Goal: Transaction & Acquisition: Register for event/course

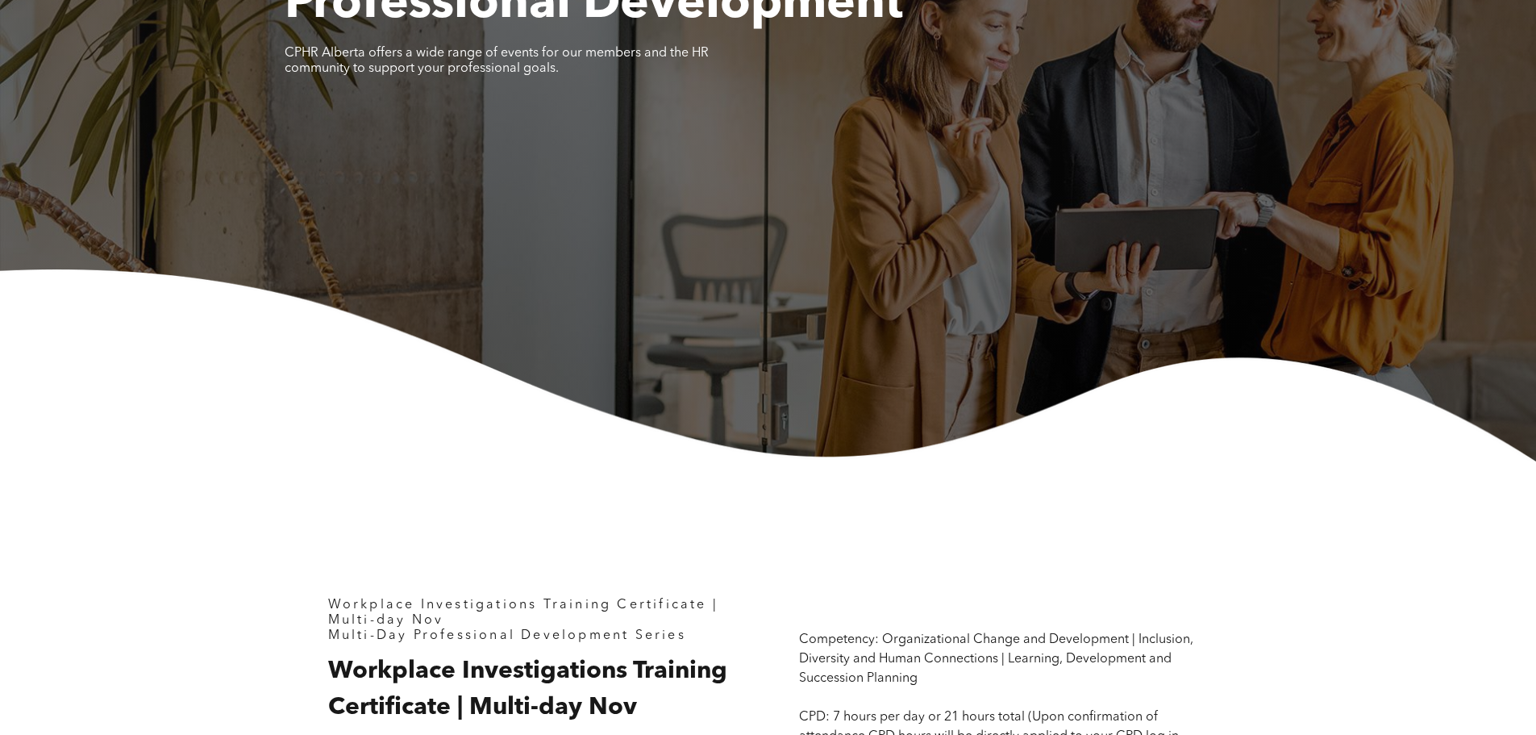
scroll to position [726, 0]
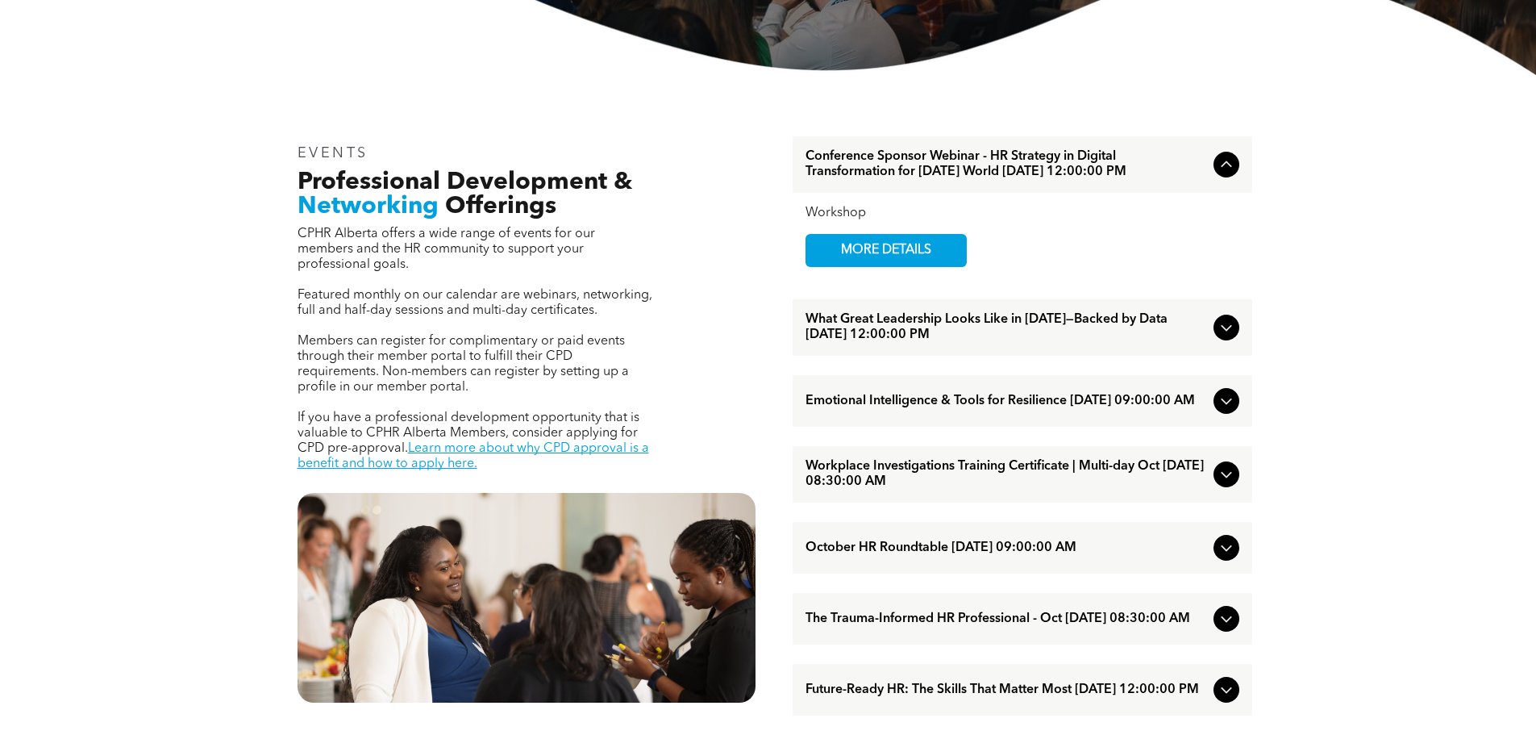
scroll to position [565, 0]
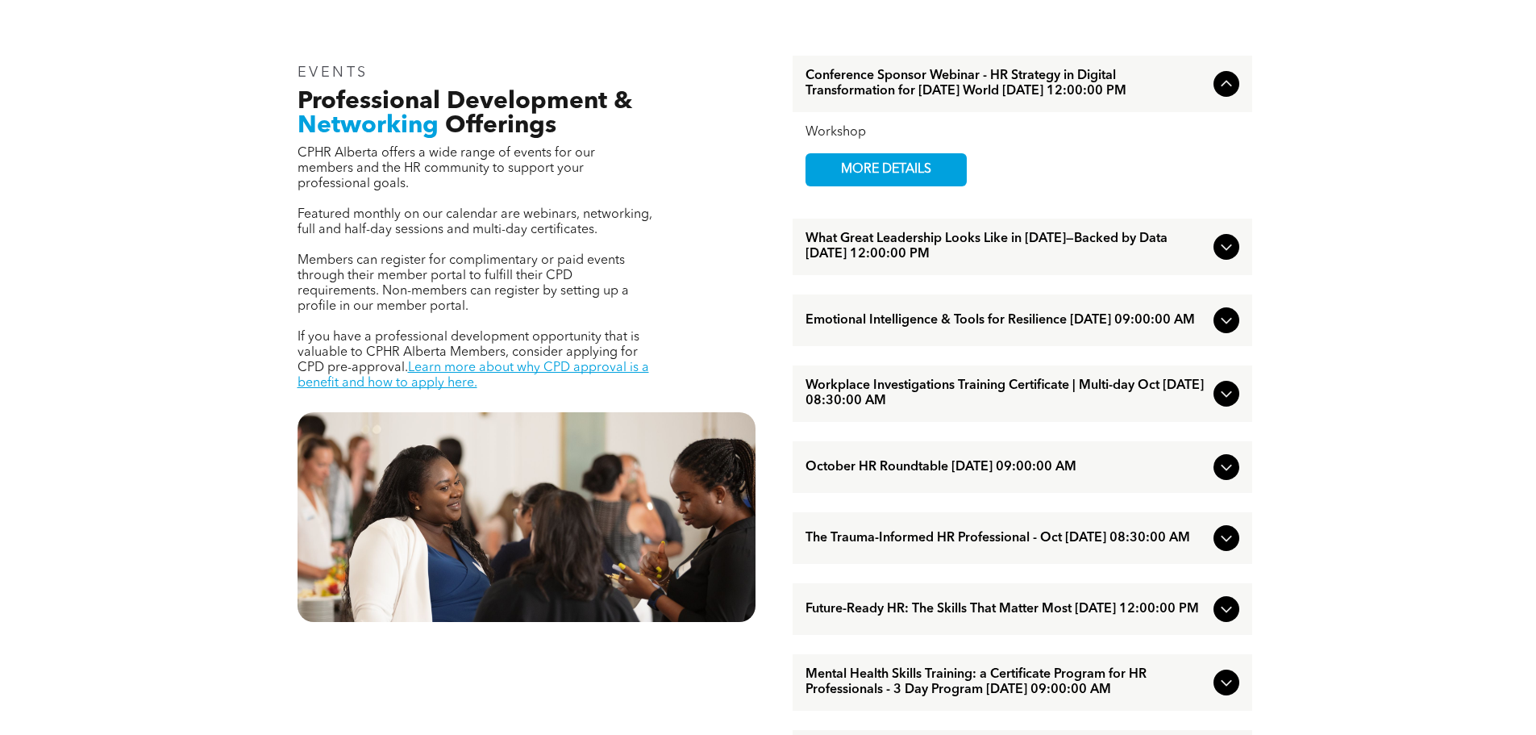
click at [922, 409] on span "Workplace Investigations Training Certificate | Multi-day Oct [DATE] 08:30:00 AM" at bounding box center [1007, 393] width 402 height 31
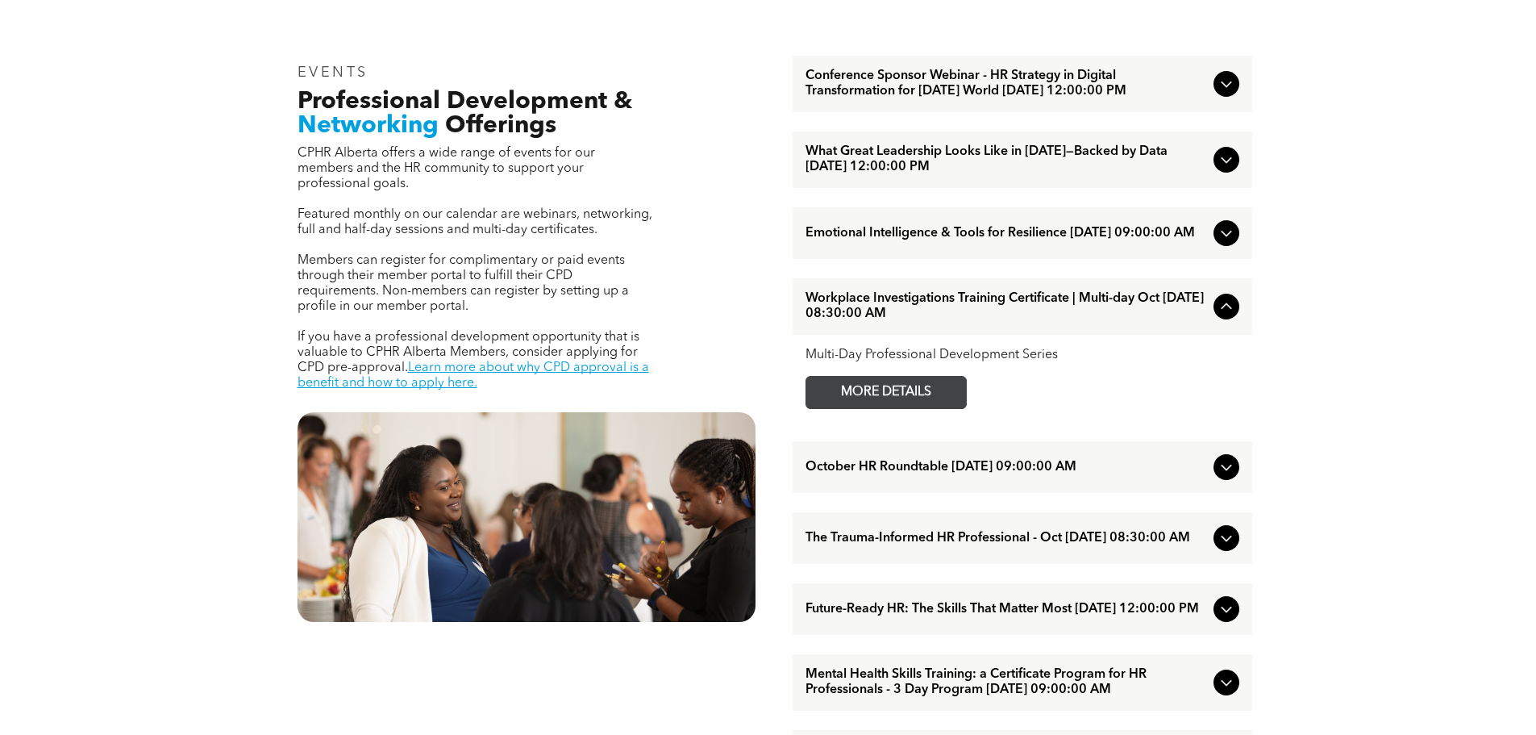
click at [892, 408] on span "MORE DETAILS" at bounding box center [886, 392] width 127 height 31
